Goal: Obtain resource: Obtain resource

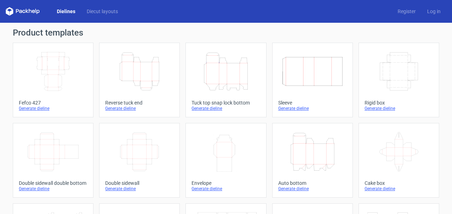
click at [138, 71] on icon "Height Depth Width" at bounding box center [139, 72] width 63 height 40
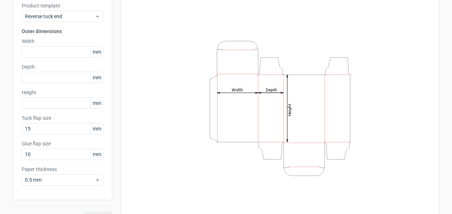
scroll to position [64, 0]
